Goal: Task Accomplishment & Management: Complete application form

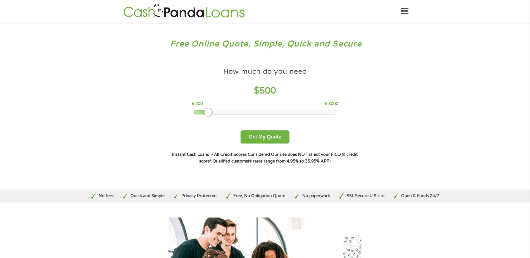
drag, startPoint x: 232, startPoint y: 112, endPoint x: 206, endPoint y: 116, distance: 26.5
click at [206, 116] on div at bounding box center [208, 112] width 9 height 9
click at [259, 138] on button "Get My Quote" at bounding box center [265, 137] width 49 height 13
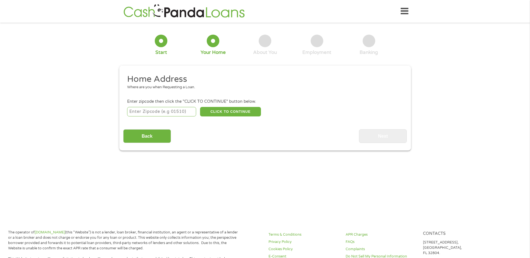
click at [153, 111] on input "number" at bounding box center [161, 112] width 69 height 10
type input "28501"
select select "[US_STATE]"
click at [254, 113] on button "CLICK TO CONTINUE" at bounding box center [230, 112] width 61 height 10
type input "28501"
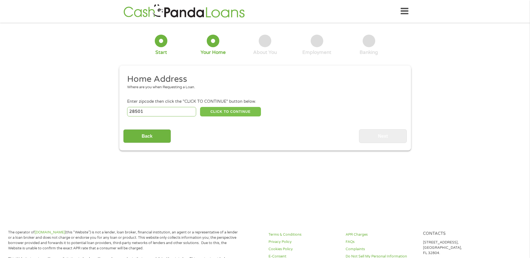
type input "Kinston"
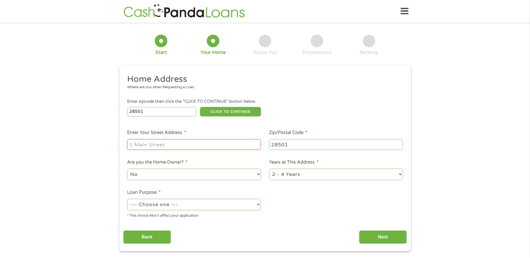
click at [148, 145] on input "Enter Your Street Address *" at bounding box center [194, 144] width 134 height 11
type input "[STREET_ADDRESS]"
click at [295, 174] on select "1 Year or less 1 - 2 Years 2 - 4 Years Over 4 Years" at bounding box center [336, 174] width 134 height 11
select select "60months"
click at [269, 169] on select "1 Year or less 1 - 2 Years 2 - 4 Years Over 4 Years" at bounding box center [336, 174] width 134 height 11
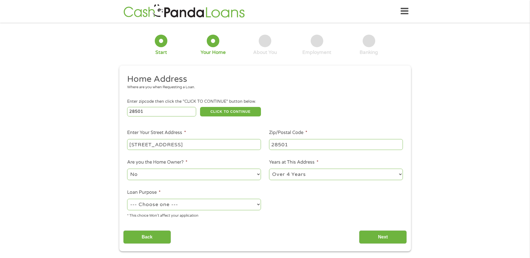
click at [163, 172] on select "No Yes" at bounding box center [194, 174] width 134 height 11
select select "yes"
click at [127, 169] on select "No Yes" at bounding box center [194, 174] width 134 height 11
click at [193, 206] on select "--- Choose one --- Pay Bills Debt Consolidation Home Improvement Major Purchase…" at bounding box center [194, 204] width 134 height 11
select select "shorttermcash"
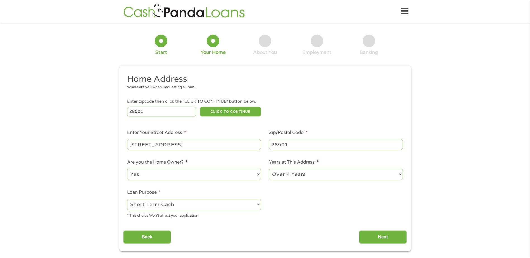
click at [127, 199] on select "--- Choose one --- Pay Bills Debt Consolidation Home Improvement Major Purchase…" at bounding box center [194, 204] width 134 height 11
click at [389, 237] on input "Next" at bounding box center [383, 238] width 48 height 14
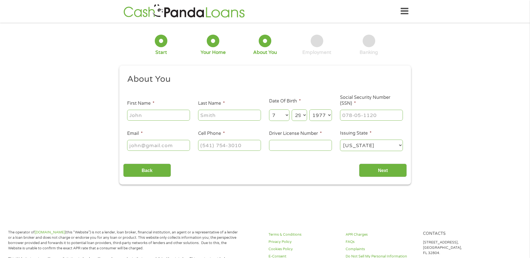
click at [166, 115] on input "First Name *" at bounding box center [158, 115] width 63 height 11
type input "[PERSON_NAME]"
type input "[EMAIL_ADDRESS][DOMAIN_NAME]"
type input "[PHONE_NUMBER]"
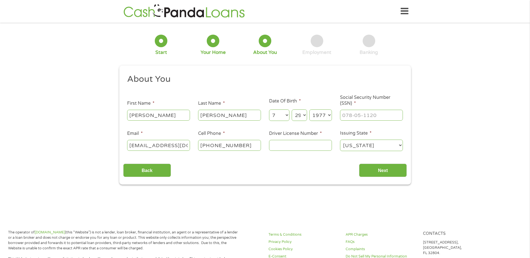
type input "[PERSON_NAME]"
click at [252, 146] on input "[PHONE_NUMBER]" at bounding box center [229, 145] width 63 height 11
type input "[PHONE_NUMBER]"
click at [304, 145] on input "Driver License Number *" at bounding box center [300, 145] width 63 height 11
type input "9869960"
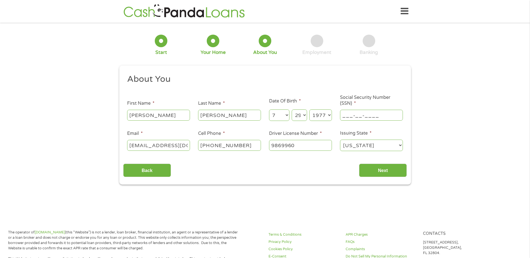
click at [380, 116] on input "___-__-____" at bounding box center [371, 115] width 63 height 11
type input "180-58-1247"
click at [377, 172] on input "Next" at bounding box center [383, 171] width 48 height 14
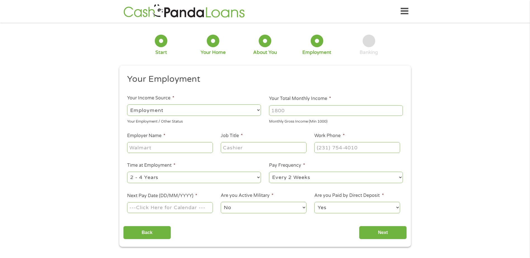
click at [175, 110] on select "--- Choose one --- Employment [DEMOGRAPHIC_DATA] Benefits" at bounding box center [194, 110] width 134 height 11
click at [127, 105] on select "--- Choose one --- Employment [DEMOGRAPHIC_DATA] Benefits" at bounding box center [194, 110] width 134 height 11
click at [306, 115] on input "Your Total Monthly Income *" at bounding box center [336, 110] width 134 height 11
type input "3"
type input "4000"
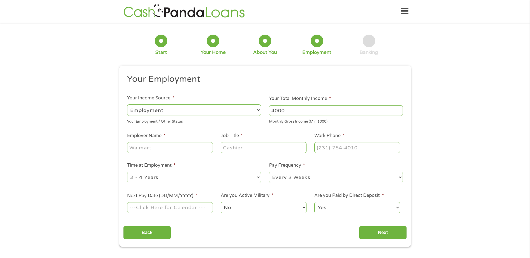
click at [157, 150] on input "Employer Name *" at bounding box center [170, 147] width 86 height 11
type input "UNC Health Lenoir"
type input "Behavioral health Specialist"
type input "[PHONE_NUMBER]"
click at [169, 179] on select "--- Choose one --- 1 Year or less 1 - 2 Years 2 - 4 Years Over 4 Years" at bounding box center [194, 177] width 134 height 11
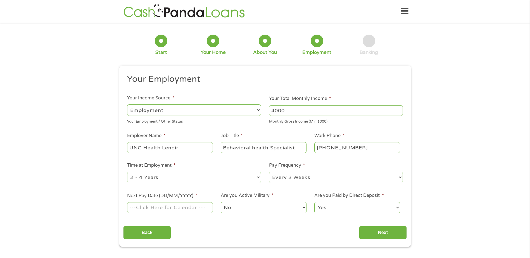
select select "60months"
click at [127, 172] on select "--- Choose one --- 1 Year or less 1 - 2 Years 2 - 4 Years Over 4 Years" at bounding box center [194, 177] width 134 height 11
click at [185, 207] on input "Next Pay Date (DD/MM/YYYY) *" at bounding box center [170, 207] width 86 height 11
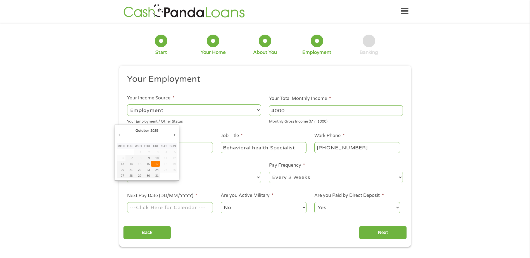
type input "[DATE]"
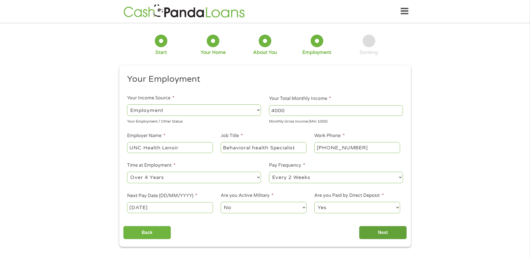
click at [377, 234] on input "Next" at bounding box center [383, 233] width 48 height 14
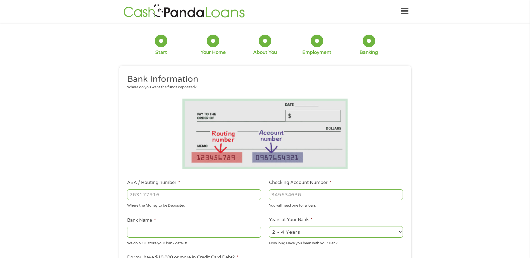
click at [172, 198] on input "ABA / Routing number *" at bounding box center [194, 195] width 134 height 11
type input "253"
type input "253184537"
type input "LOCAL GOVERNMENT FCU"
type input "253184537"
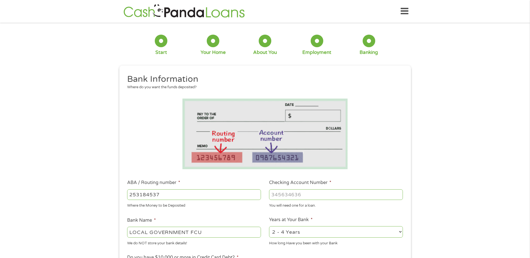
click at [307, 197] on input "Checking Account Number *" at bounding box center [336, 195] width 134 height 11
type input "13544584"
click at [311, 234] on select "2 - 4 Years 6 - 12 Months 1 - 2 Years Over 4 Years" at bounding box center [336, 231] width 134 height 11
select select "60months"
click at [269, 226] on select "2 - 4 Years 6 - 12 Months 1 - 2 Years Over 4 Years" at bounding box center [336, 231] width 134 height 11
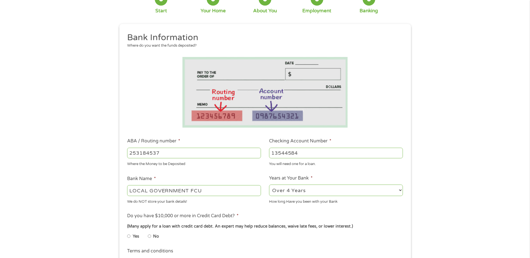
scroll to position [84, 0]
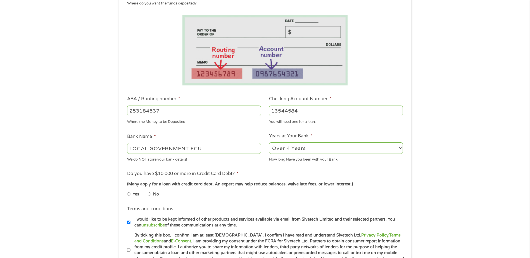
click at [154, 194] on label "No" at bounding box center [156, 195] width 6 height 6
click at [151, 194] on input "No" at bounding box center [149, 194] width 3 height 9
radio input "true"
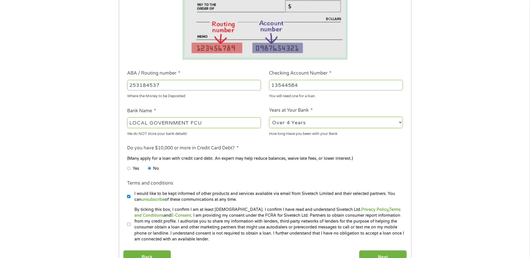
scroll to position [168, 0]
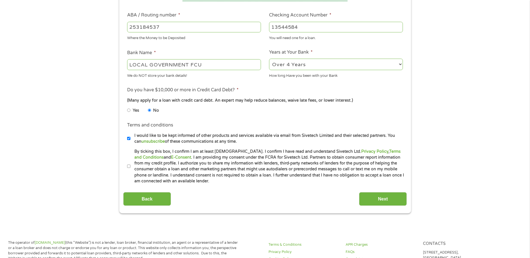
click at [132, 168] on label "By ticking this box, I confirm I am at least [DEMOGRAPHIC_DATA]. I confirm I ha…" at bounding box center [268, 167] width 274 height 36
click at [131, 168] on input "By ticking this box, I confirm I am at least [DEMOGRAPHIC_DATA]. I confirm I ha…" at bounding box center [128, 166] width 3 height 9
checkbox input "true"
click at [395, 199] on input "Next" at bounding box center [383, 199] width 48 height 14
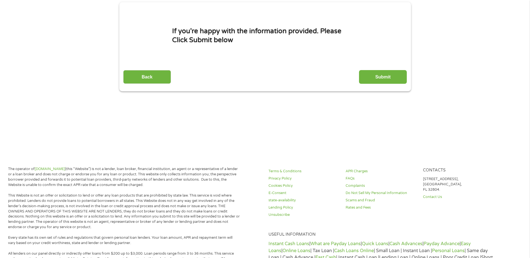
scroll to position [0, 0]
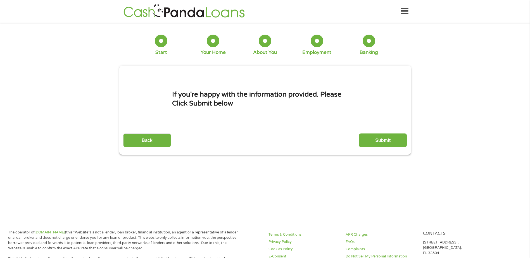
click at [378, 140] on input "Submit" at bounding box center [383, 141] width 48 height 14
